Goal: Check status: Check status

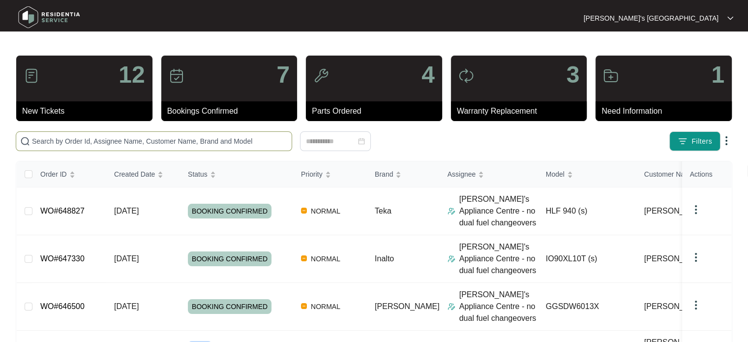
click at [170, 146] on span at bounding box center [154, 141] width 276 height 20
click at [170, 146] on input "text" at bounding box center [160, 141] width 256 height 11
paste input "647330 RG"
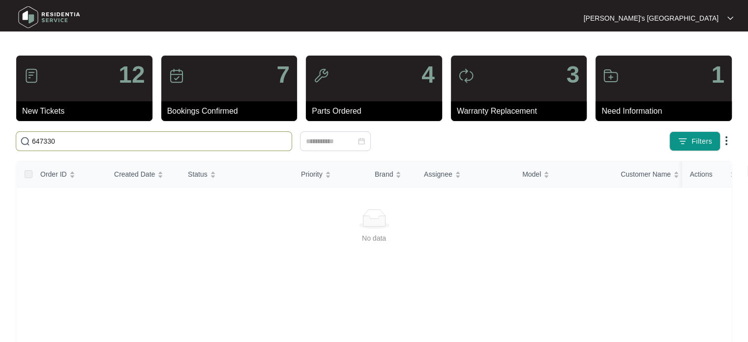
type input "647330"
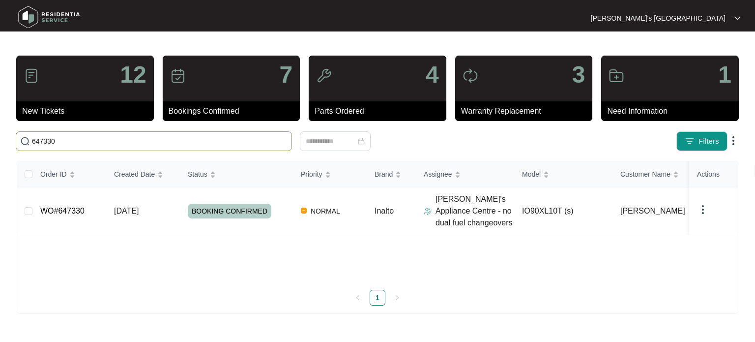
click at [126, 145] on input "647330" at bounding box center [160, 141] width 256 height 11
click at [139, 208] on span "[DATE]" at bounding box center [126, 210] width 25 height 8
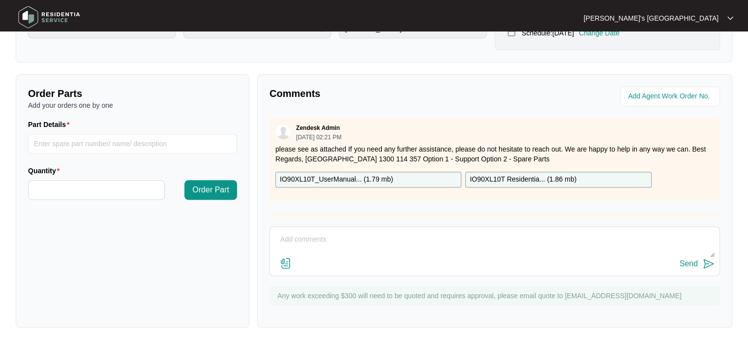
click at [525, 179] on p "IO90XL10T Residentia... ( 1.86 mb )" at bounding box center [522, 179] width 107 height 11
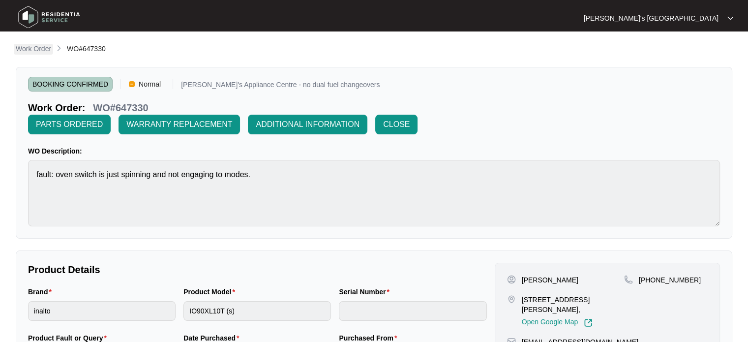
click at [44, 46] on p "Work Order" at bounding box center [33, 49] width 35 height 10
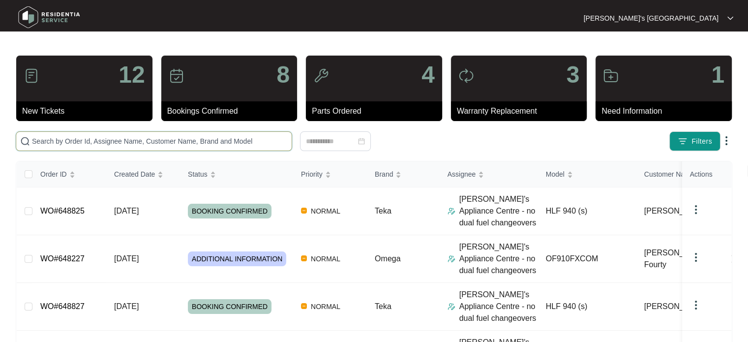
click at [108, 140] on input "text" at bounding box center [160, 141] width 256 height 11
paste input "648159 RG"
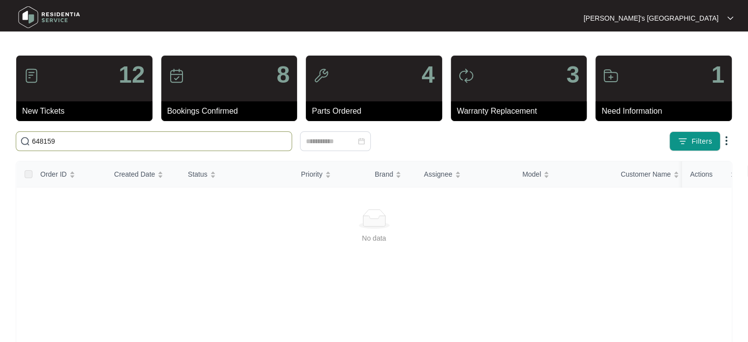
type input "648159"
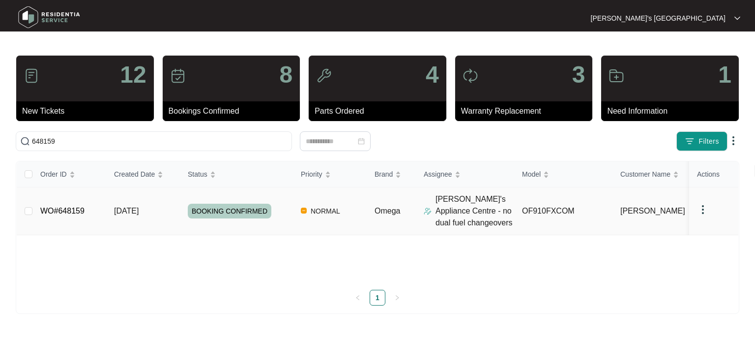
click at [163, 213] on td "[DATE]" at bounding box center [143, 211] width 74 height 48
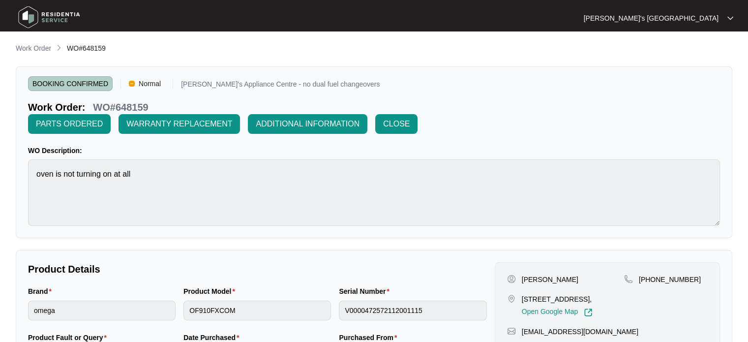
scroll to position [295, 0]
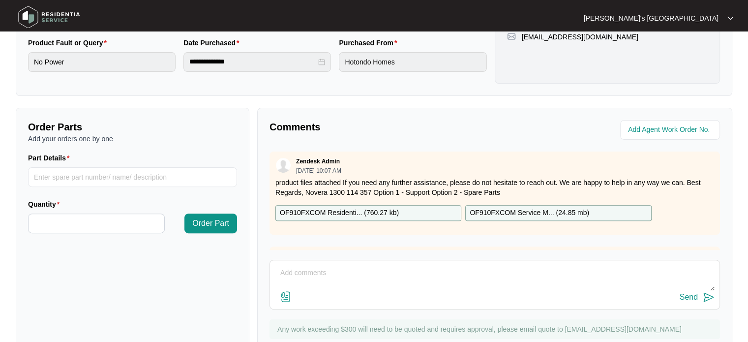
click at [336, 216] on p "OF910FXCOM Residenti... ( 760.27 kb )" at bounding box center [339, 212] width 119 height 11
